Goal: Task Accomplishment & Management: Complete application form

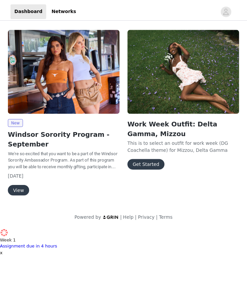
scroll to position [3370, 0]
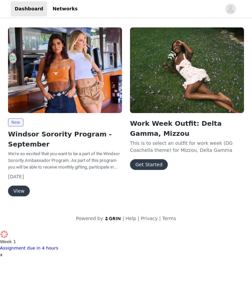
click at [49, 112] on img at bounding box center [65, 70] width 114 height 86
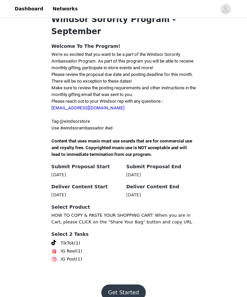
scroll to position [138, 0]
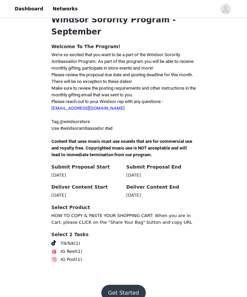
click at [124, 285] on button "Get Started" at bounding box center [123, 293] width 44 height 16
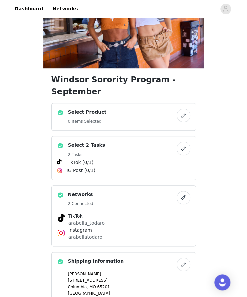
scroll to position [62, 0]
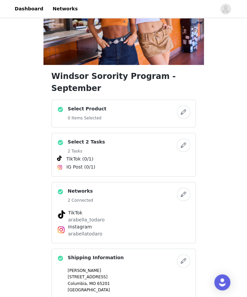
click at [86, 138] on h4 "Select 2 Tasks" at bounding box center [86, 141] width 37 height 7
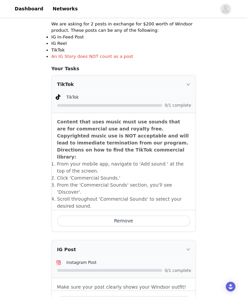
scroll to position [127, 0]
click at [117, 216] on button "Remove" at bounding box center [123, 221] width 133 height 11
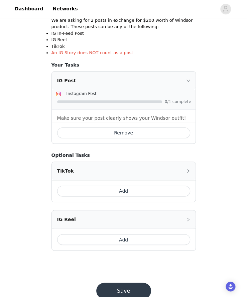
scroll to position [130, 0]
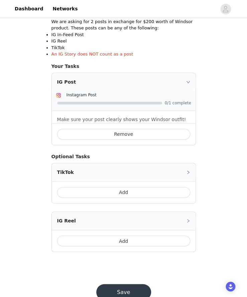
click at [133, 193] on button "Add" at bounding box center [123, 192] width 133 height 11
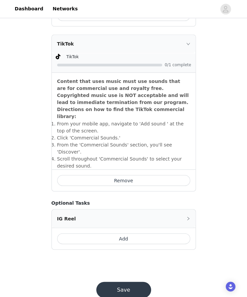
scroll to position [249, 0]
click at [3, 224] on div "STEP 2 OF 5 Select 2 Tasks Include the following in your post Hashtag in the ca…" at bounding box center [123, 17] width 247 height 495
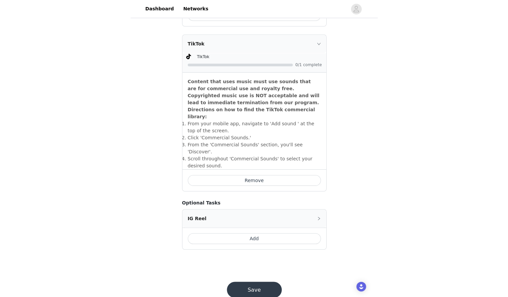
scroll to position [3369, 0]
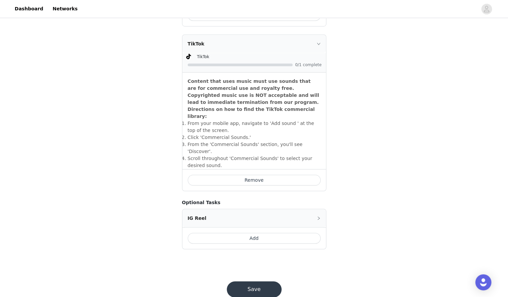
click at [6, 49] on circle at bounding box center [3, 51] width 5 height 5
click at [252, 262] on div "STEP 2 OF 5 Select 2 Tasks Include the following in your post Hashtag in the ca…" at bounding box center [254, 42] width 508 height 543
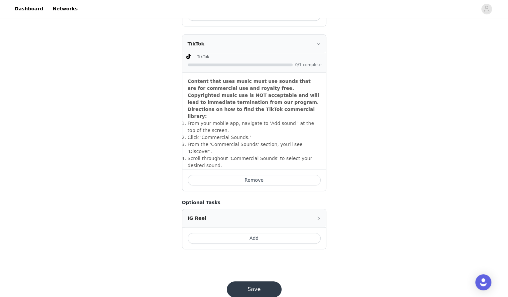
click at [8, 48] on icon at bounding box center [4, 52] width 8 height 8
drag, startPoint x: 369, startPoint y: 7, endPoint x: 472, endPoint y: 8, distance: 102.6
type textarea "Chat New Conversation"
click at [252, 48] on div "Chat New Conversation" at bounding box center [254, 84] width 508 height 73
click at [252, 281] on button "Save" at bounding box center [254, 289] width 55 height 16
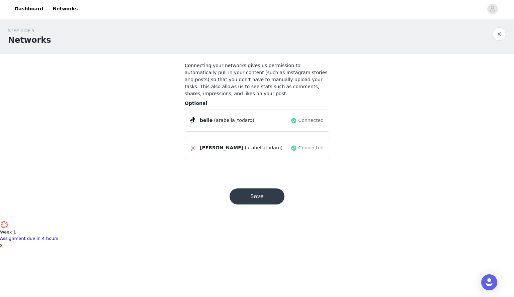
click at [252, 190] on button "Save" at bounding box center [256, 197] width 55 height 16
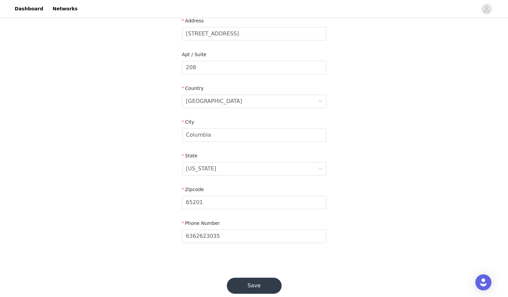
scroll to position [158, 0]
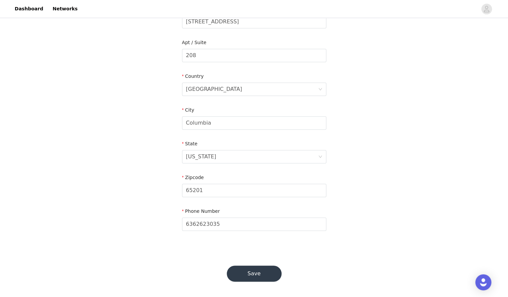
click at [252, 272] on button "Save" at bounding box center [254, 274] width 55 height 16
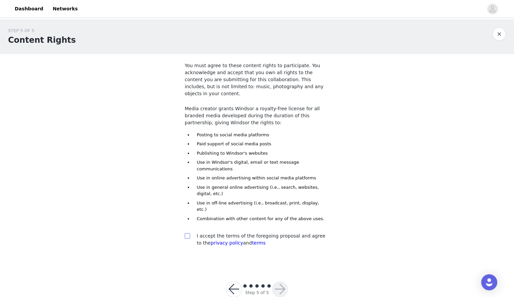
click at [187, 233] on span at bounding box center [187, 235] width 5 height 5
click at [187, 233] on input "checkbox" at bounding box center [187, 235] width 5 height 5
checkbox input "true"
click at [252, 281] on button "button" at bounding box center [280, 289] width 16 height 16
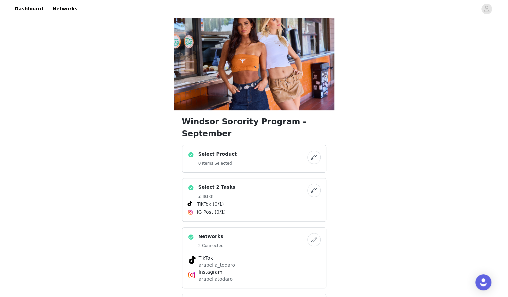
scroll to position [15, 0]
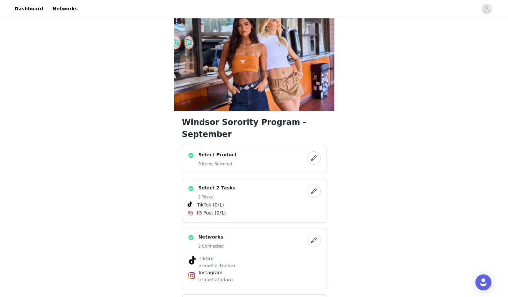
click at [252, 151] on button "button" at bounding box center [314, 157] width 13 height 13
